Goal: Go to known website: Access a specific website the user already knows

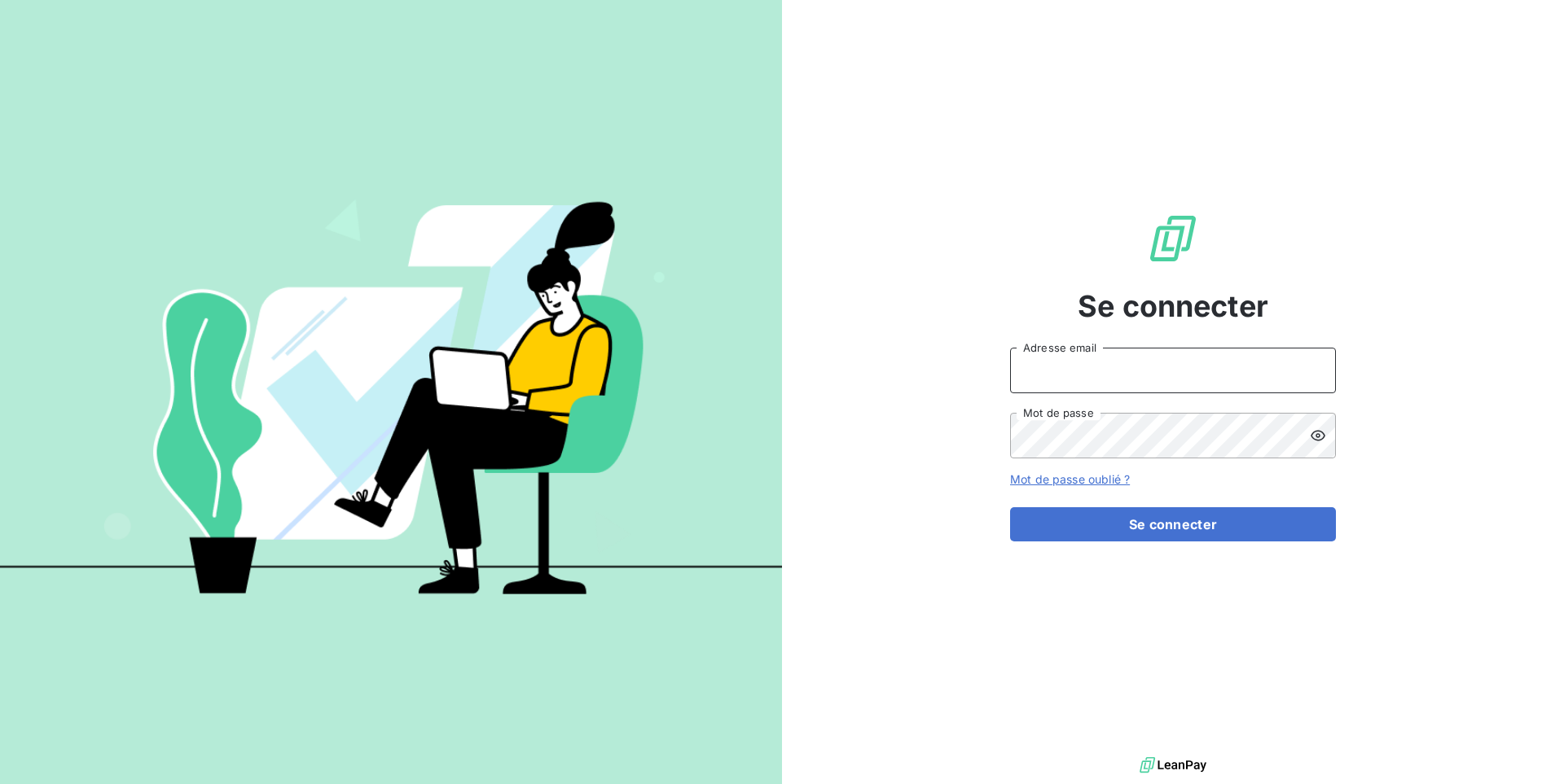
click at [1054, 367] on input "Adresse email" at bounding box center [1173, 371] width 326 height 46
paste input "leloulay"
type input "admin@leloulay"
click at [1010, 508] on button "Se connecter" at bounding box center [1173, 525] width 326 height 34
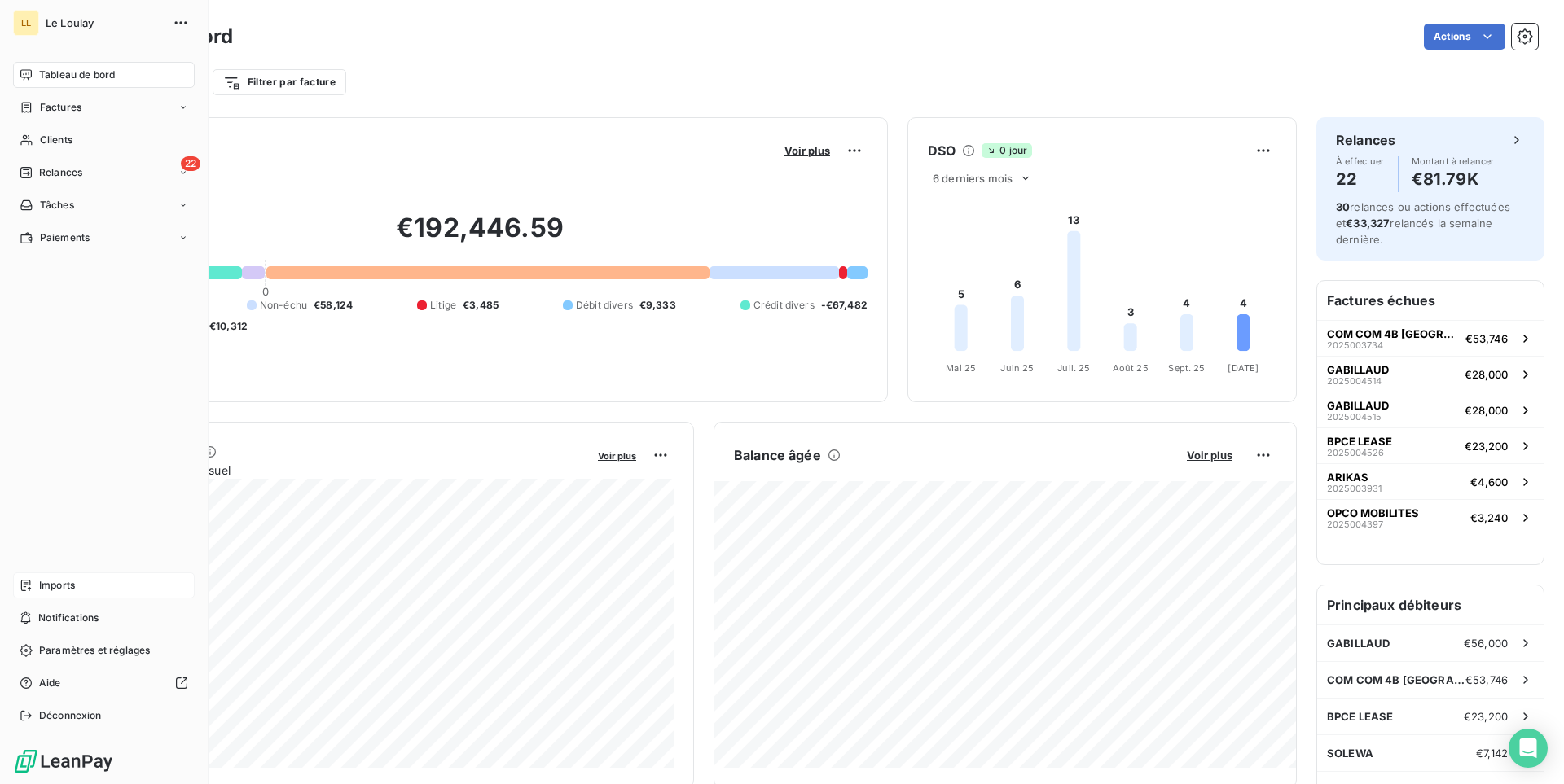
click at [110, 583] on div "Imports" at bounding box center [103, 585] width 182 height 26
